Goal: Find specific page/section: Find specific page/section

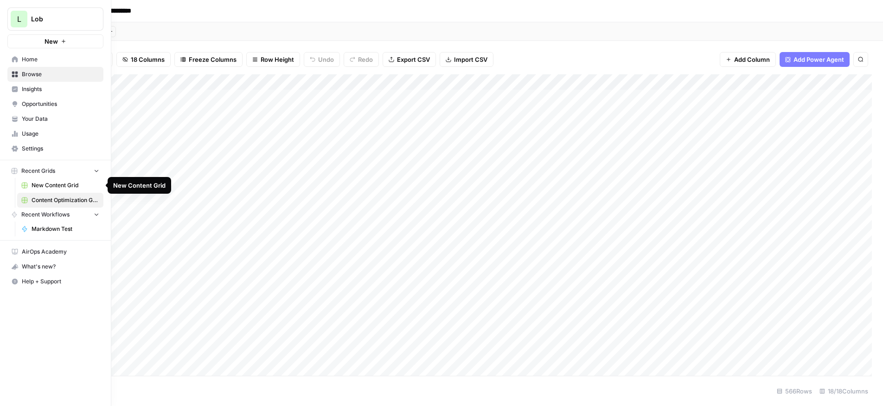
click at [48, 186] on span "New Content Grid" at bounding box center [66, 185] width 68 height 8
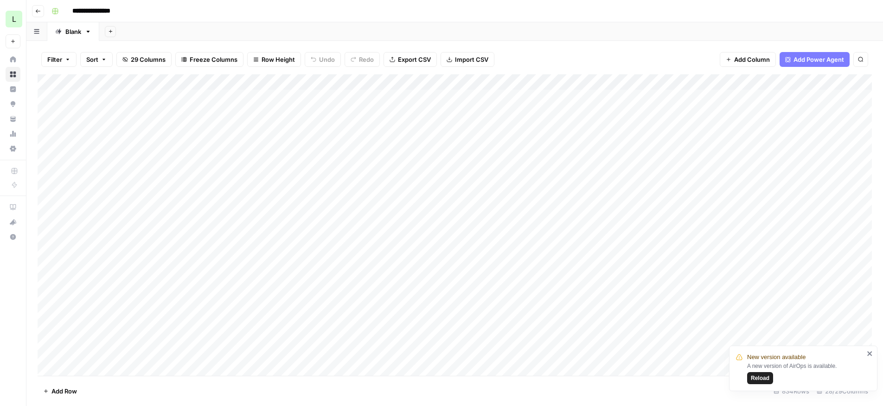
click at [759, 375] on span "Reload" at bounding box center [760, 378] width 19 height 8
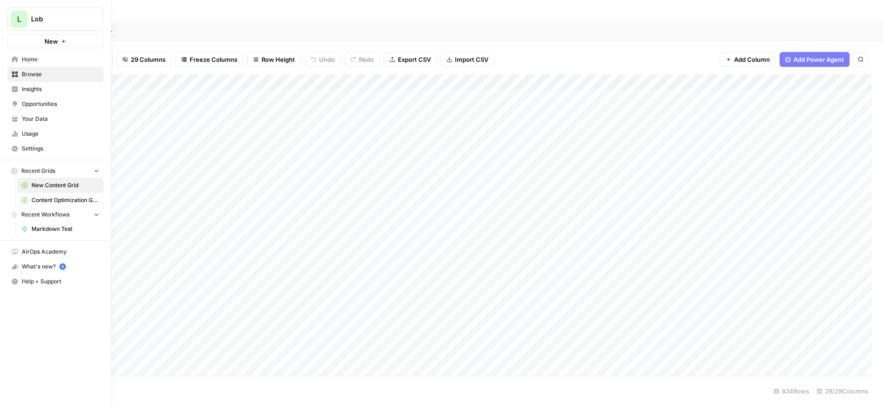
click at [43, 183] on span "New Content Grid" at bounding box center [66, 185] width 68 height 8
